Goal: Transaction & Acquisition: Purchase product/service

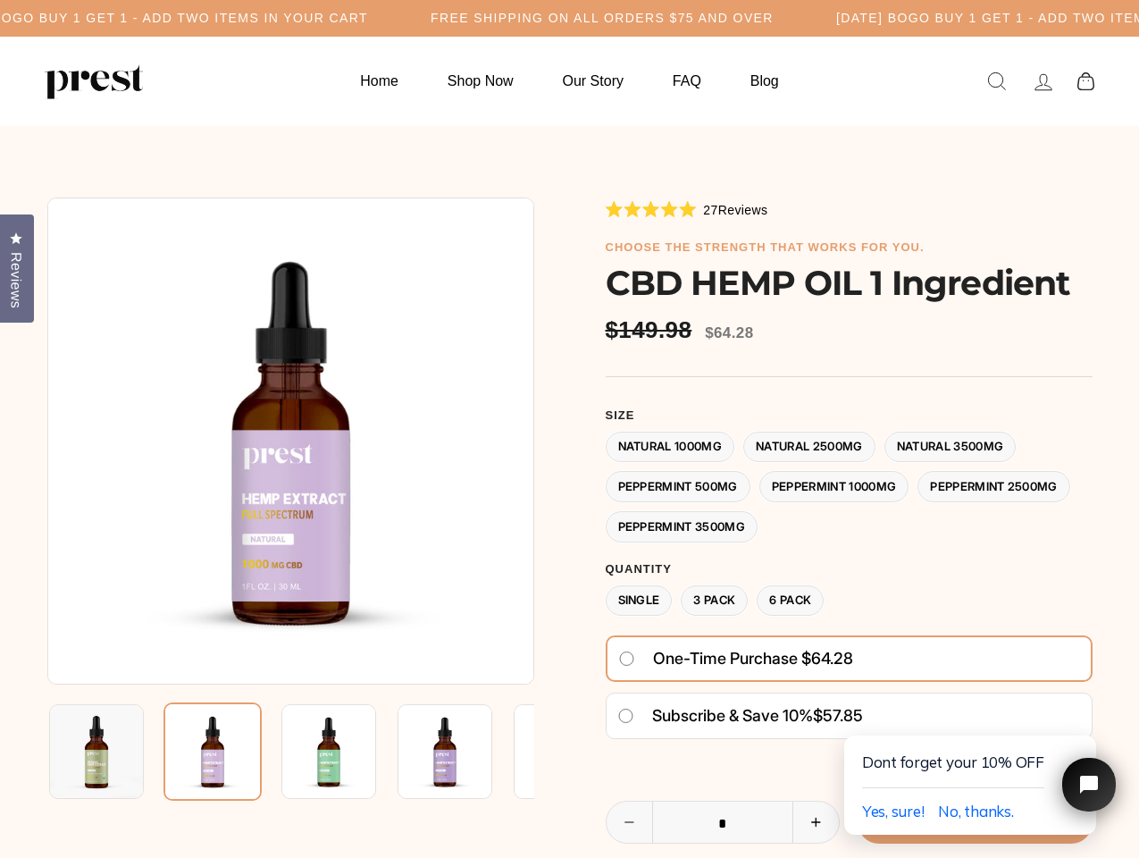
click at [569, 429] on div at bounding box center [569, 641] width 1045 height 889
click at [569, 18] on h5 "Free Shipping on all orders $75 and over" at bounding box center [602, 18] width 343 height 15
click at [290, 440] on img at bounding box center [290, 440] width 487 height 487
click at [290, 751] on img at bounding box center [328, 751] width 95 height 95
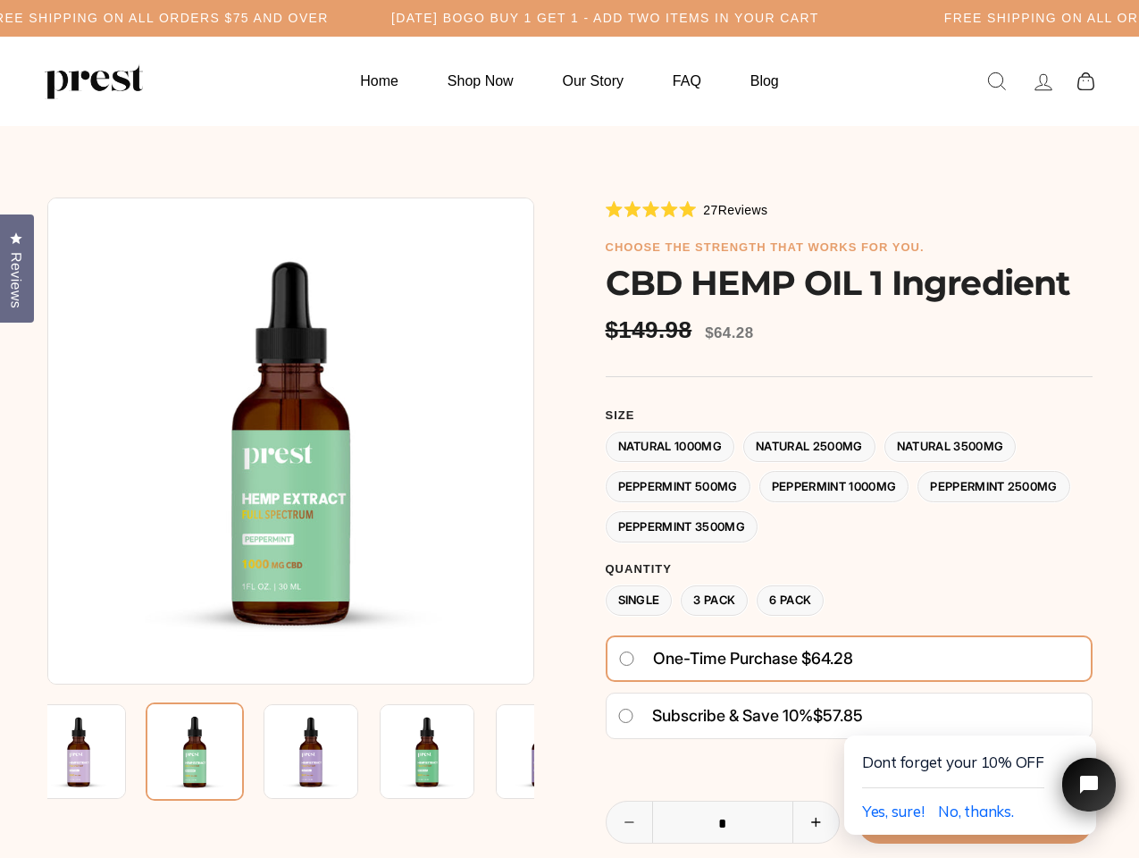
click at [96, 751] on img at bounding box center [78, 751] width 95 height 95
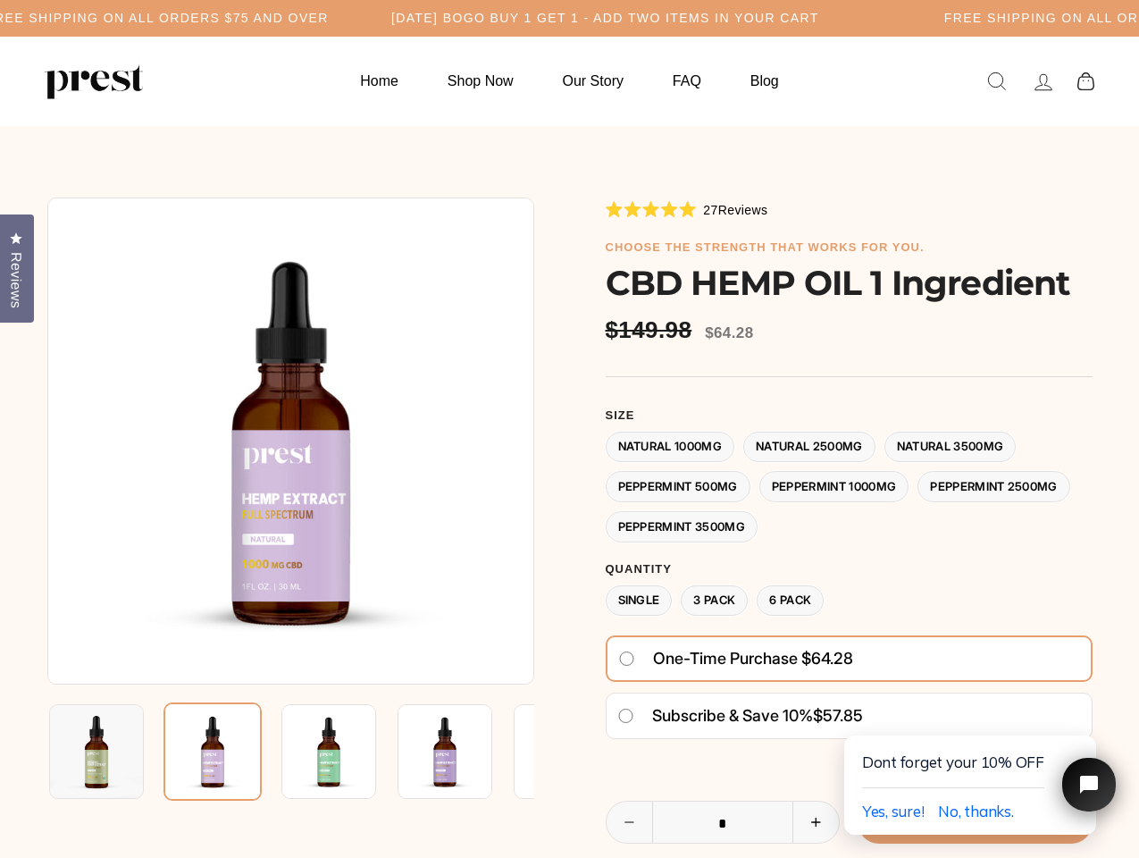
click at [281, 751] on img at bounding box center [328, 751] width 95 height 95
click at [213, 751] on img at bounding box center [212, 751] width 98 height 98
click at [329, 751] on img at bounding box center [328, 751] width 95 height 95
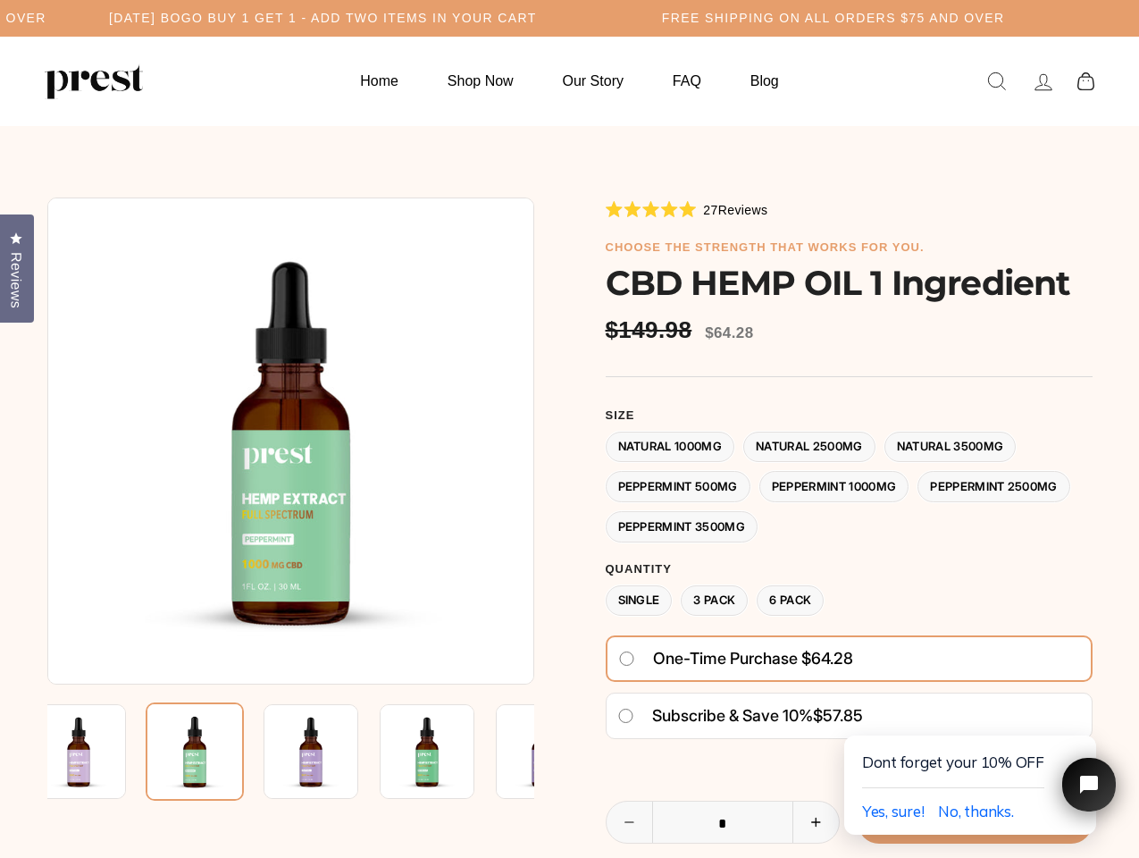
click at [244, 751] on img at bounding box center [195, 751] width 98 height 98
